Goal: Information Seeking & Learning: Learn about a topic

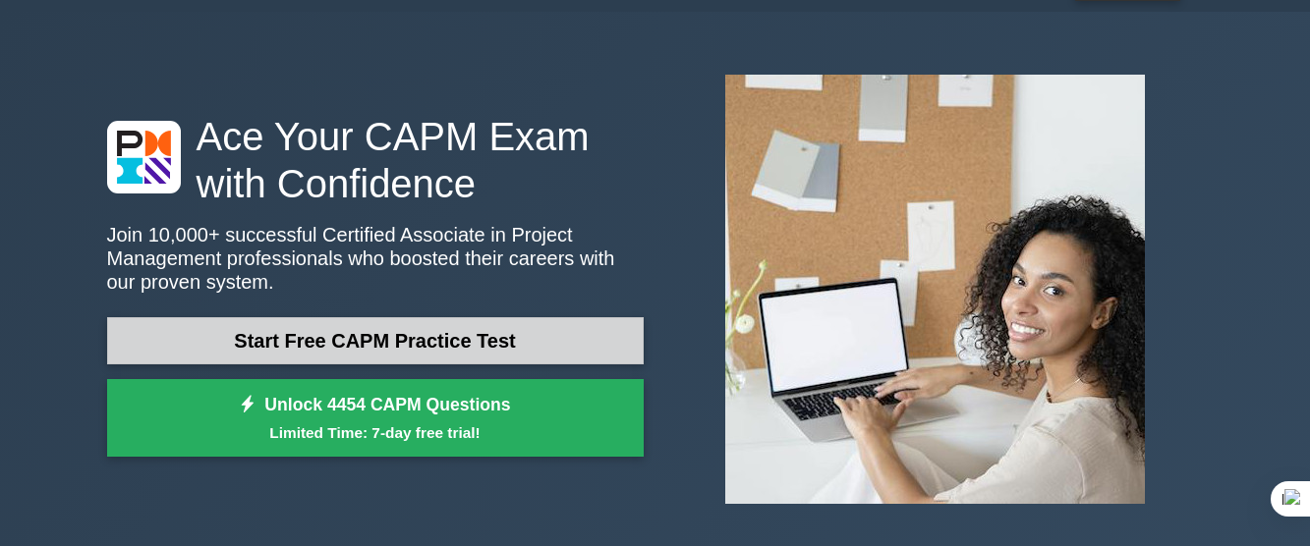
click at [452, 332] on link "Start Free CAPM Practice Test" at bounding box center [375, 340] width 537 height 47
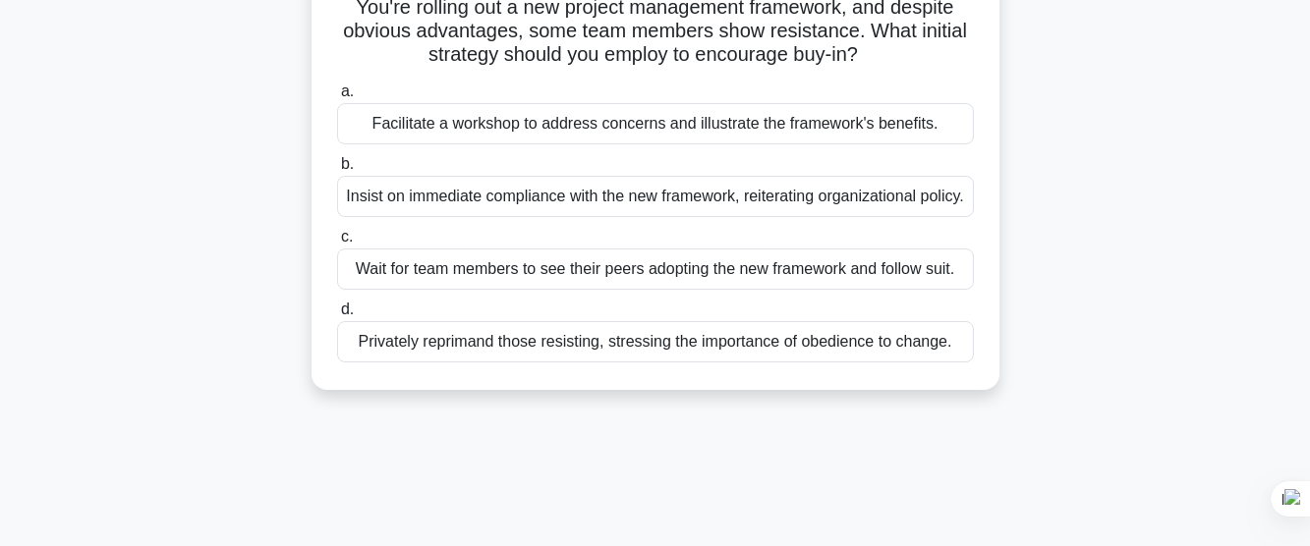
scroll to position [172, 0]
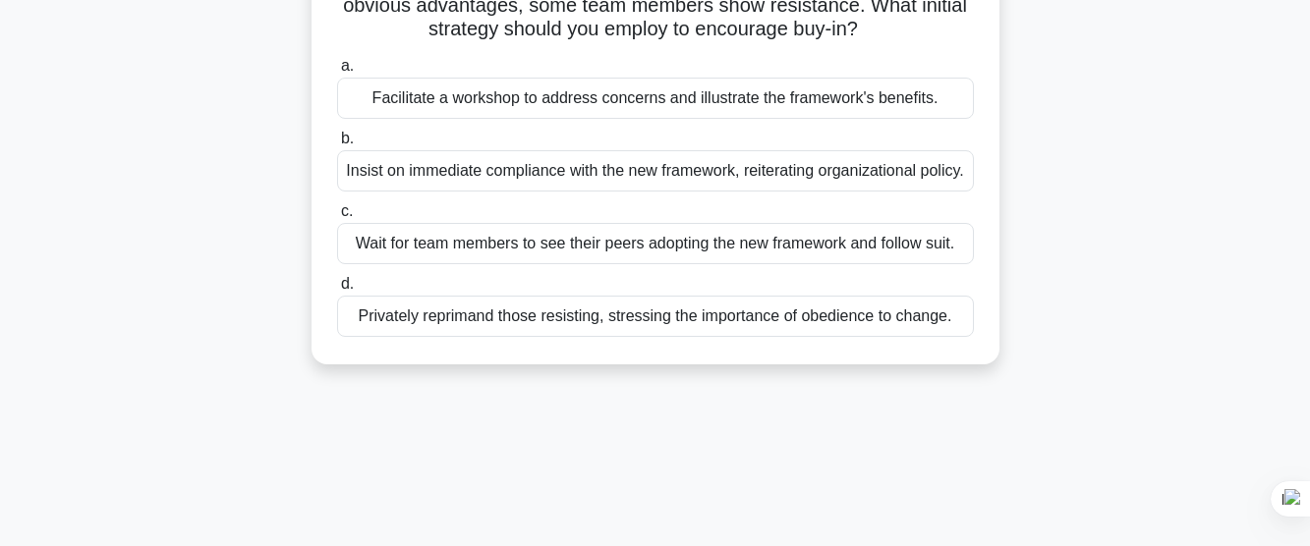
click at [535, 126] on div "a. Facilitate a workshop to address concerns and illustrate the framework's ben…" at bounding box center [655, 195] width 660 height 291
click at [553, 108] on div "Facilitate a workshop to address concerns and illustrate the framework's benefi…" at bounding box center [655, 98] width 637 height 41
click at [337, 73] on input "a. Facilitate a workshop to address concerns and illustrate the framework's ben…" at bounding box center [337, 66] width 0 height 13
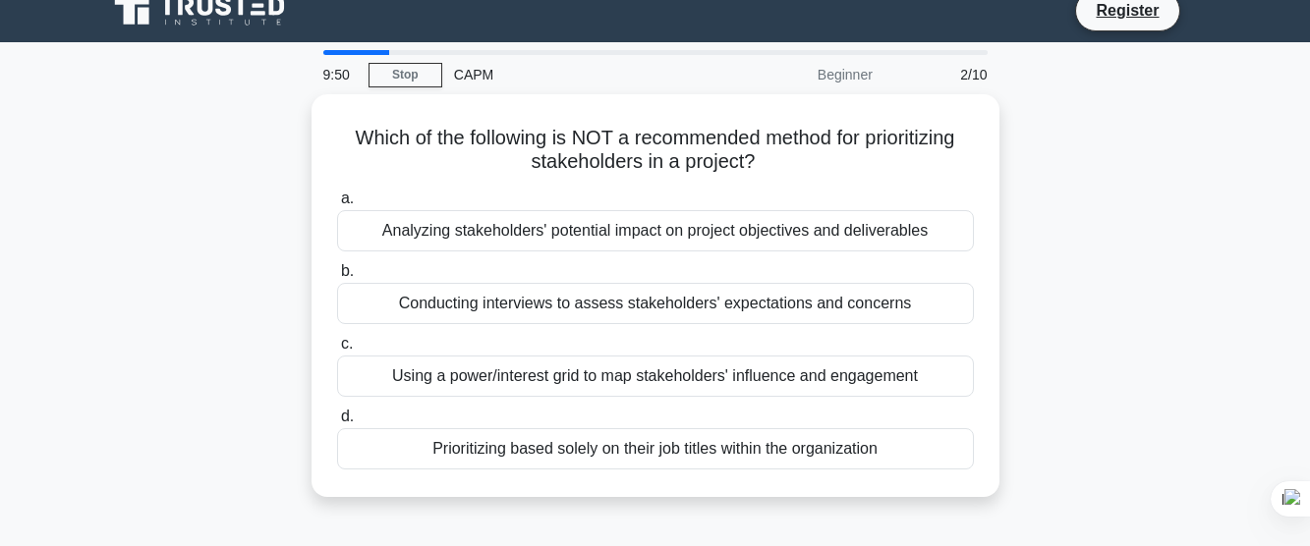
scroll to position [0, 0]
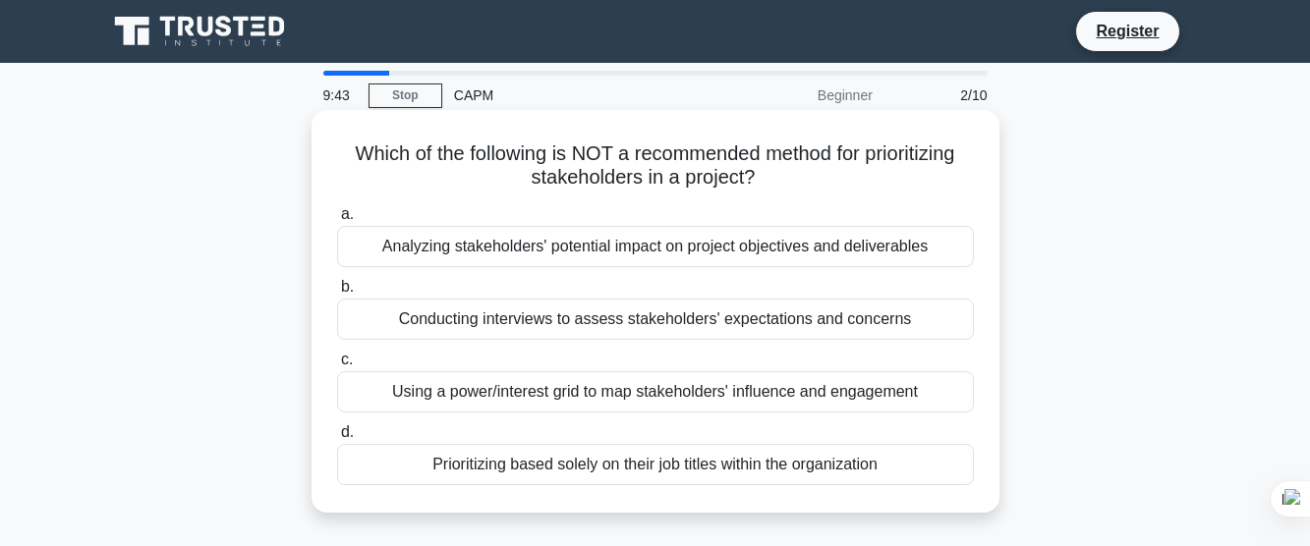
click at [563, 326] on div "Conducting interviews to assess stakeholders' expectations and concerns" at bounding box center [655, 319] width 637 height 41
click at [337, 294] on input "b. Conducting interviews to assess stakeholders' expectations and concerns" at bounding box center [337, 287] width 0 height 13
